Goal: Task Accomplishment & Management: Complete application form

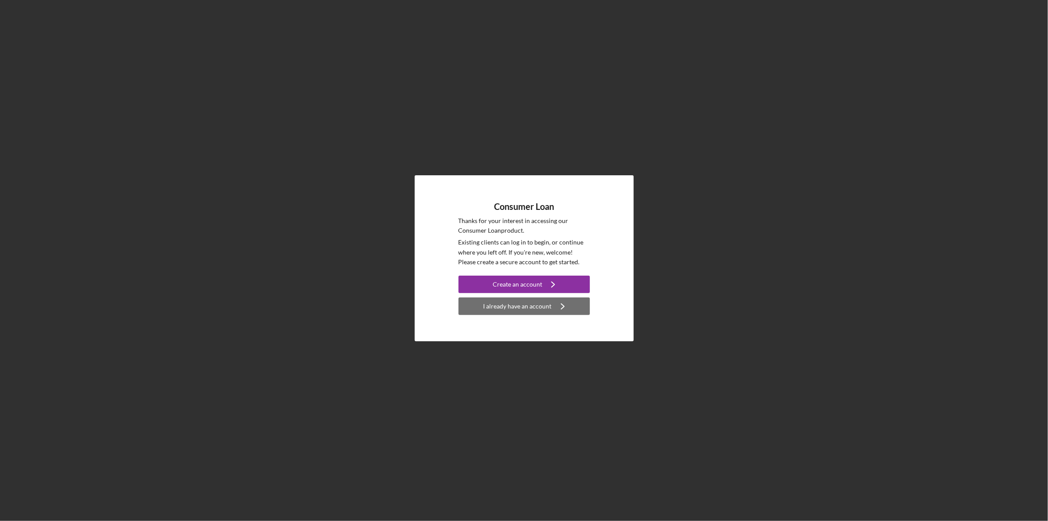
click at [557, 306] on icon "Icon/Navigate" at bounding box center [563, 306] width 22 height 22
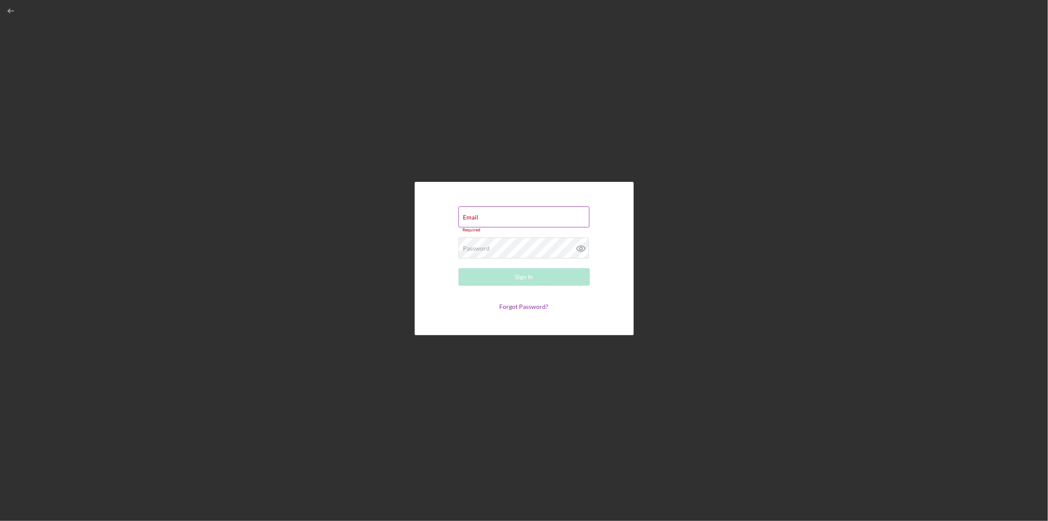
click at [541, 216] on div "Email Required" at bounding box center [523, 219] width 131 height 26
click at [544, 214] on div "Email Required" at bounding box center [523, 219] width 131 height 26
type input "f"
type input "[EMAIL_ADDRESS][DOMAIN_NAME]"
click at [458, 266] on button "Sign In" at bounding box center [523, 275] width 131 height 18
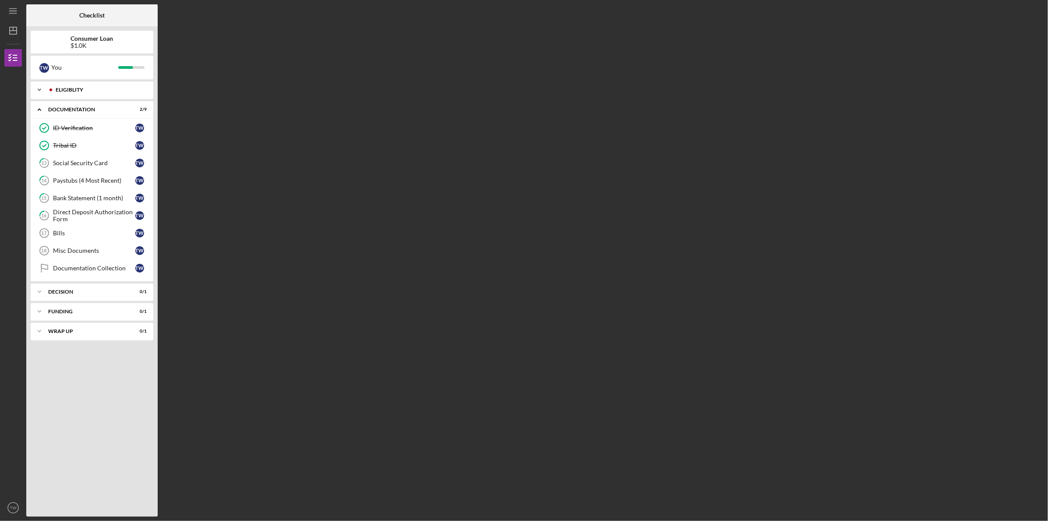
click at [110, 83] on div "Icon/Expander Eligiblity 10 / 10" at bounding box center [92, 90] width 123 height 18
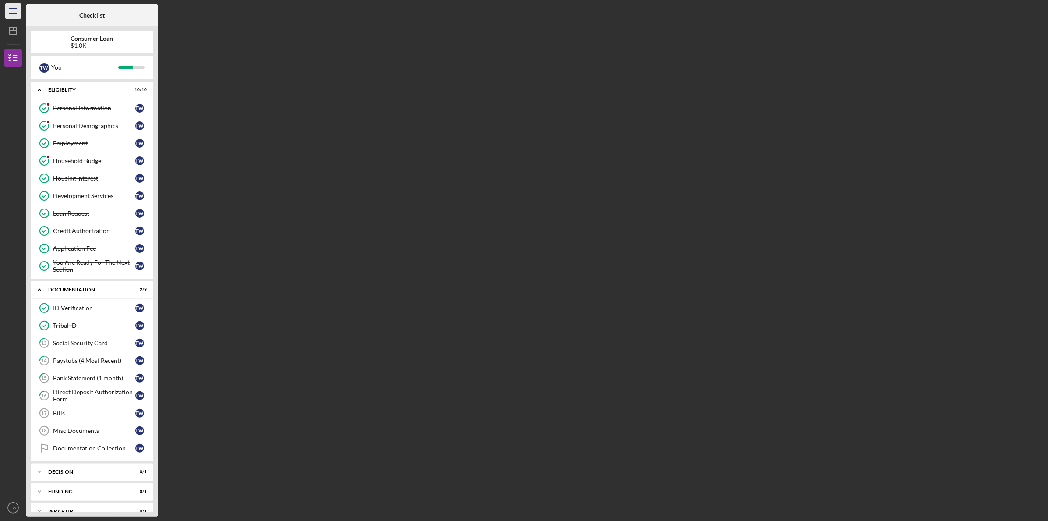
click at [15, 12] on icon "Icon/Menu" at bounding box center [14, 11] width 20 height 20
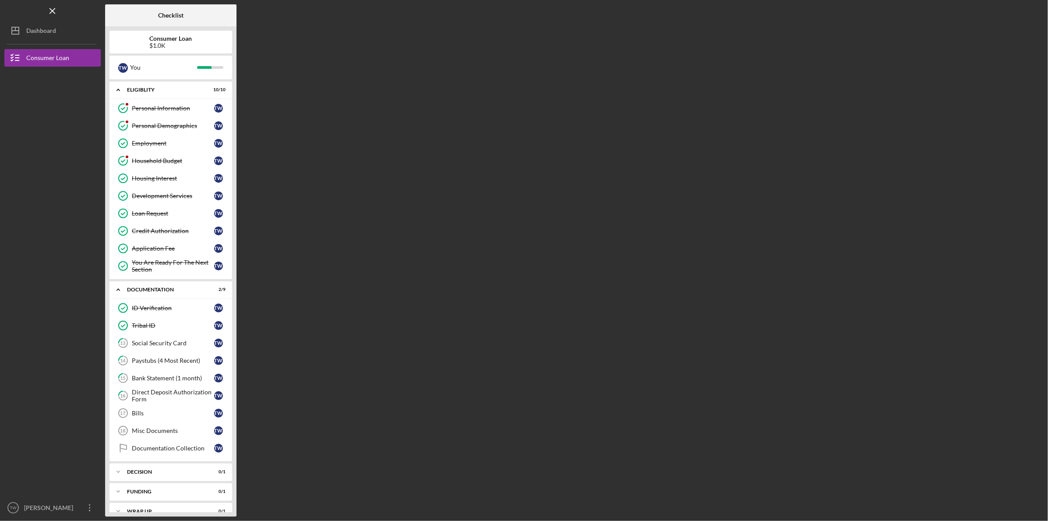
click at [457, 75] on div "Checklist Consumer Loan $1.0K T W You Icon/Expander Eligiblity 10 / 10 Personal…" at bounding box center [574, 260] width 938 height 512
